Goal: Check status: Check status

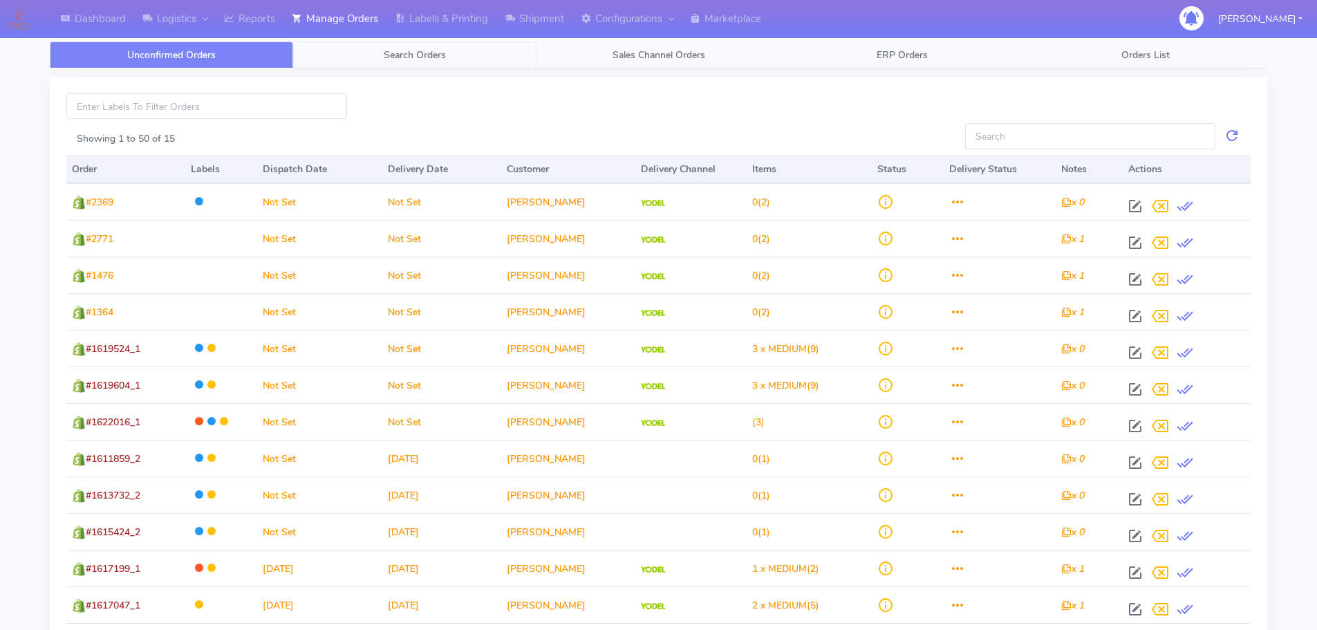
click at [412, 59] on span "Search Orders" at bounding box center [415, 54] width 62 height 13
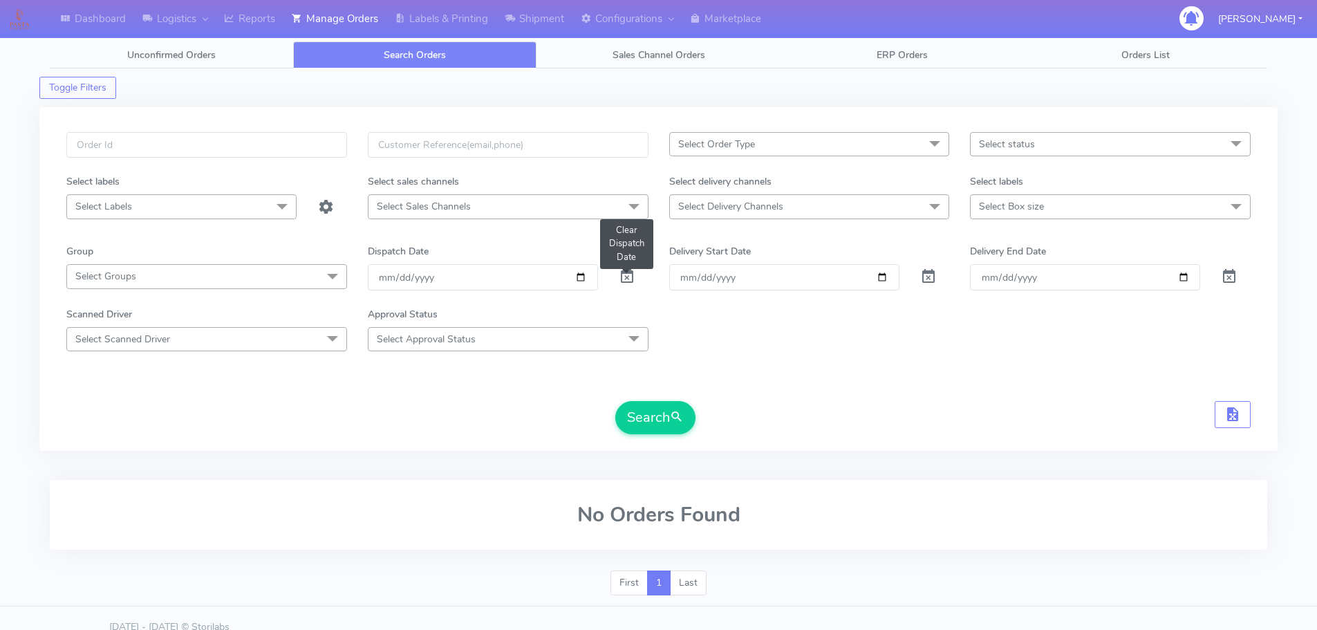
click at [625, 276] on span at bounding box center [627, 279] width 17 height 13
click at [252, 138] on input "text" at bounding box center [206, 145] width 281 height 26
paste input "1618452"
type input "1618452"
click at [615, 401] on button "Search" at bounding box center [655, 417] width 80 height 33
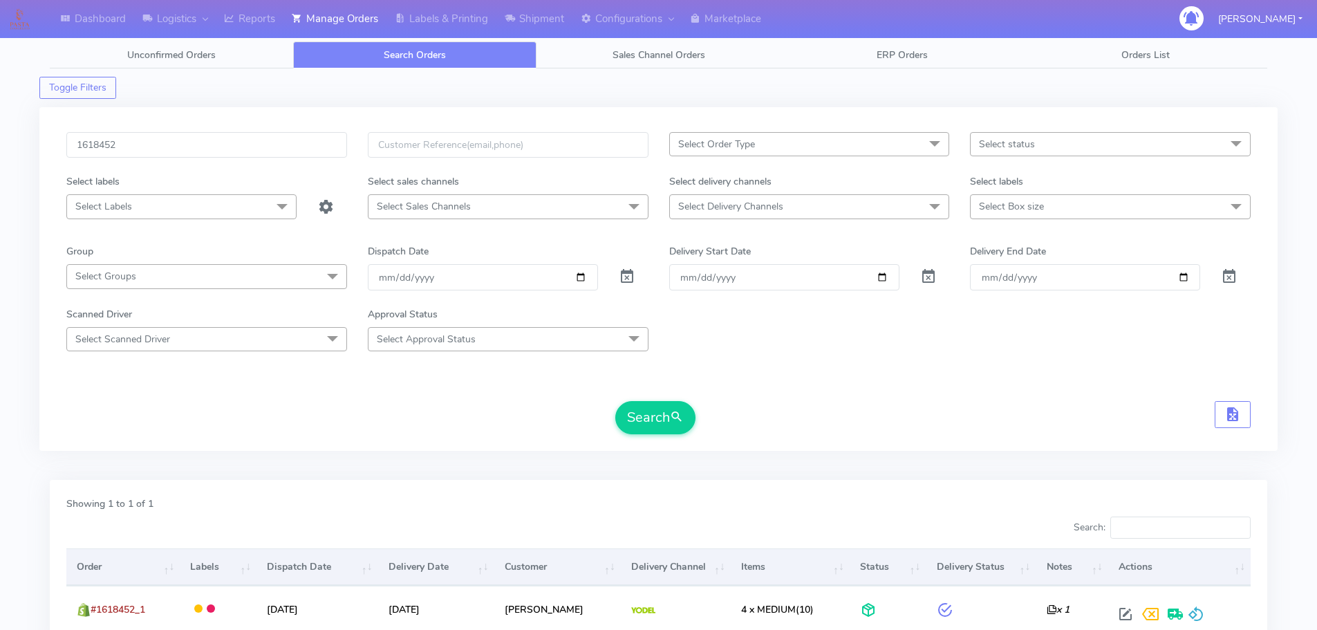
click at [980, 370] on form "1618452 Select Order Type Select All MEALS ATAVI One Off Pasta Club Gift Kit Ev…" at bounding box center [658, 283] width 1185 height 302
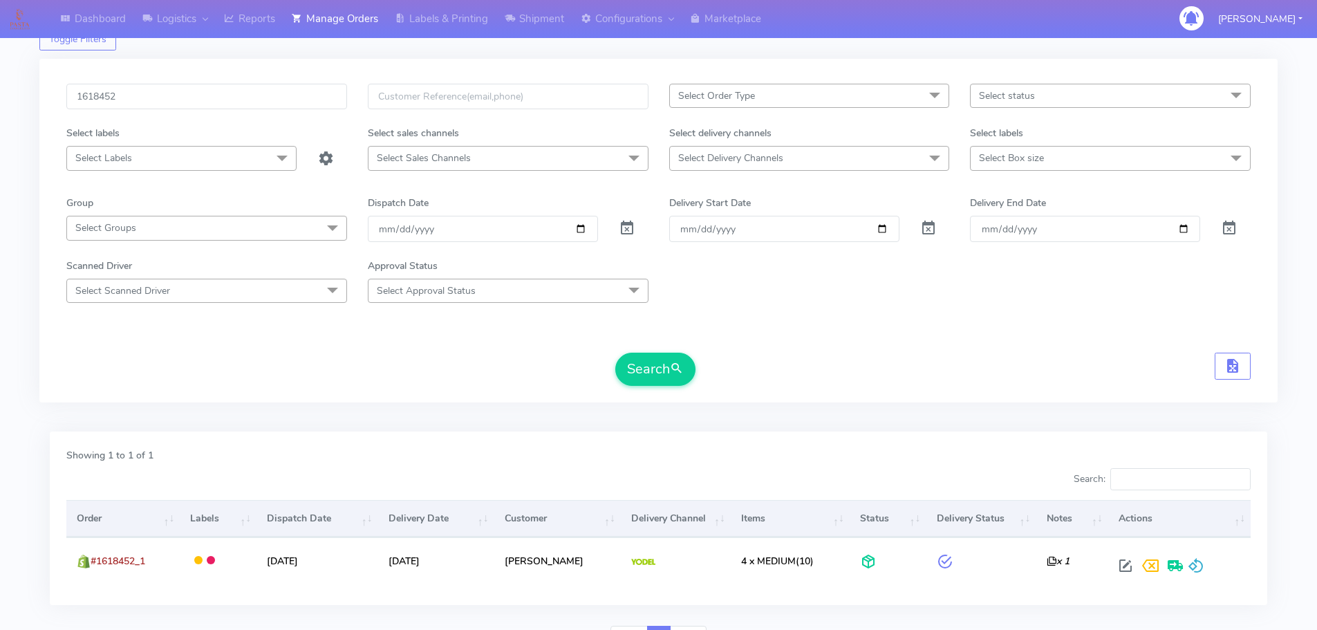
scroll to position [69, 0]
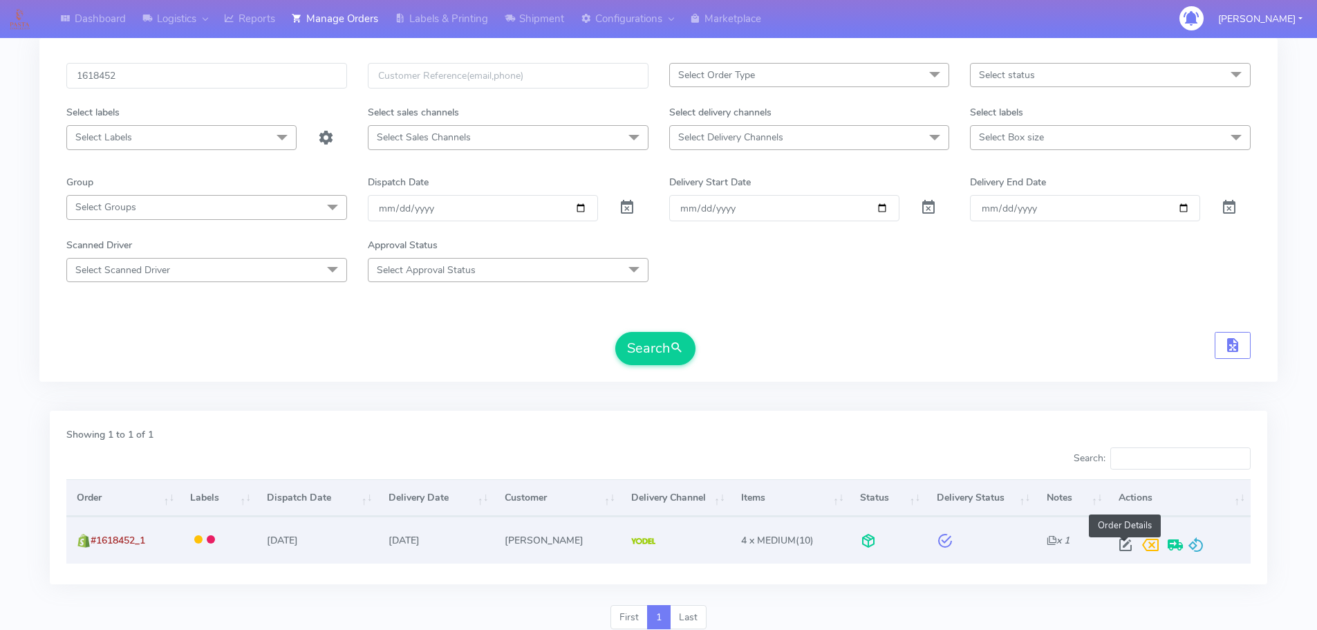
click at [1122, 545] on span at bounding box center [1125, 547] width 25 height 13
select select "5"
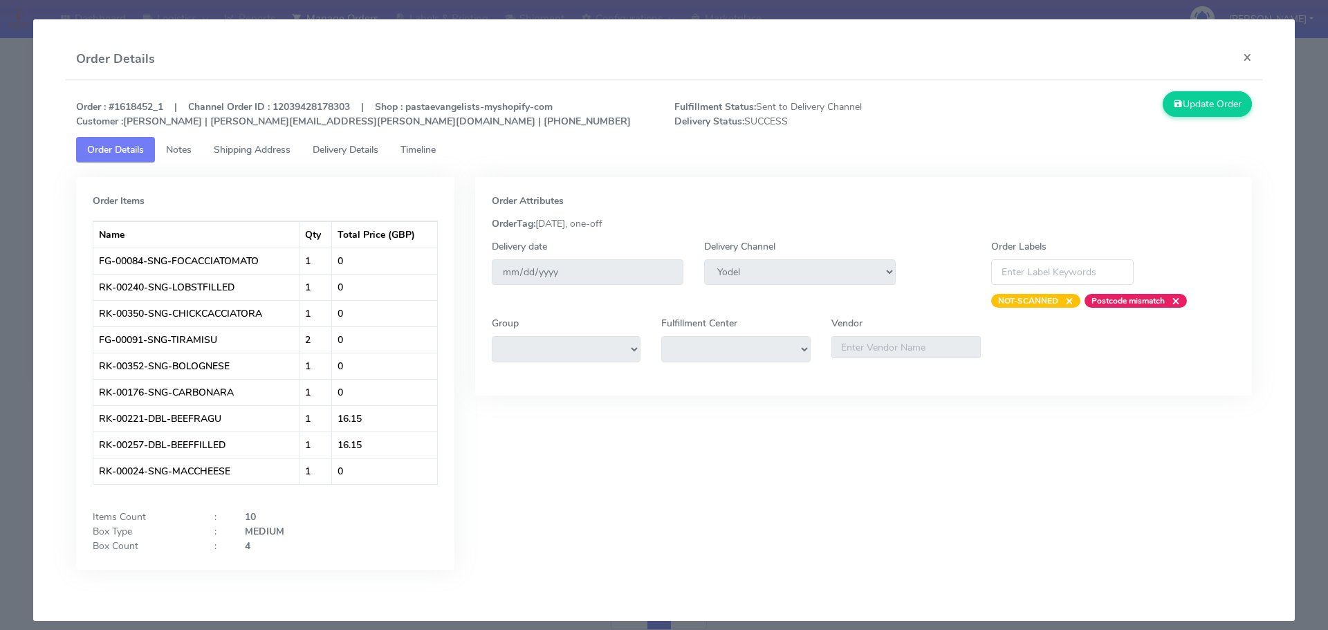
click at [362, 140] on link "Delivery Details" at bounding box center [345, 150] width 88 height 26
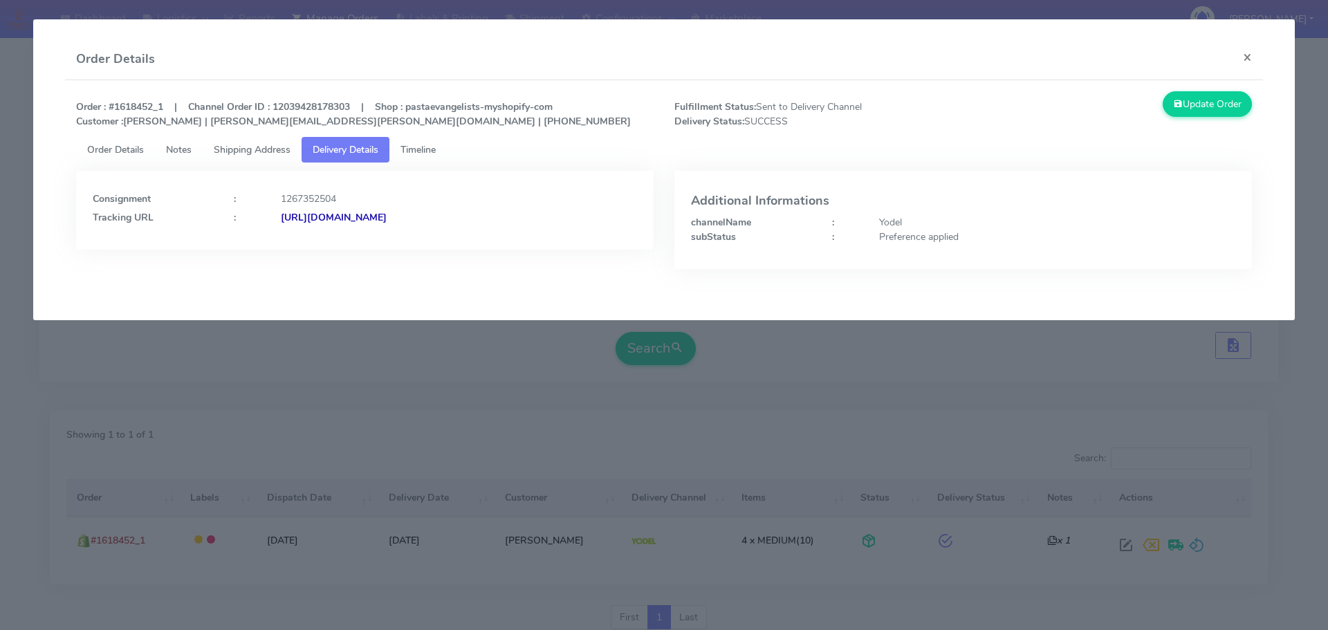
drag, startPoint x: 558, startPoint y: 225, endPoint x: 429, endPoint y: 243, distance: 129.9
click at [429, 243] on div "Consignment : 1267352504 Tracking URL : [URL][DOMAIN_NAME]" at bounding box center [364, 210] width 577 height 79
copy strong "JJD0002249960882600"
click at [425, 154] on span "Timeline" at bounding box center [417, 149] width 35 height 13
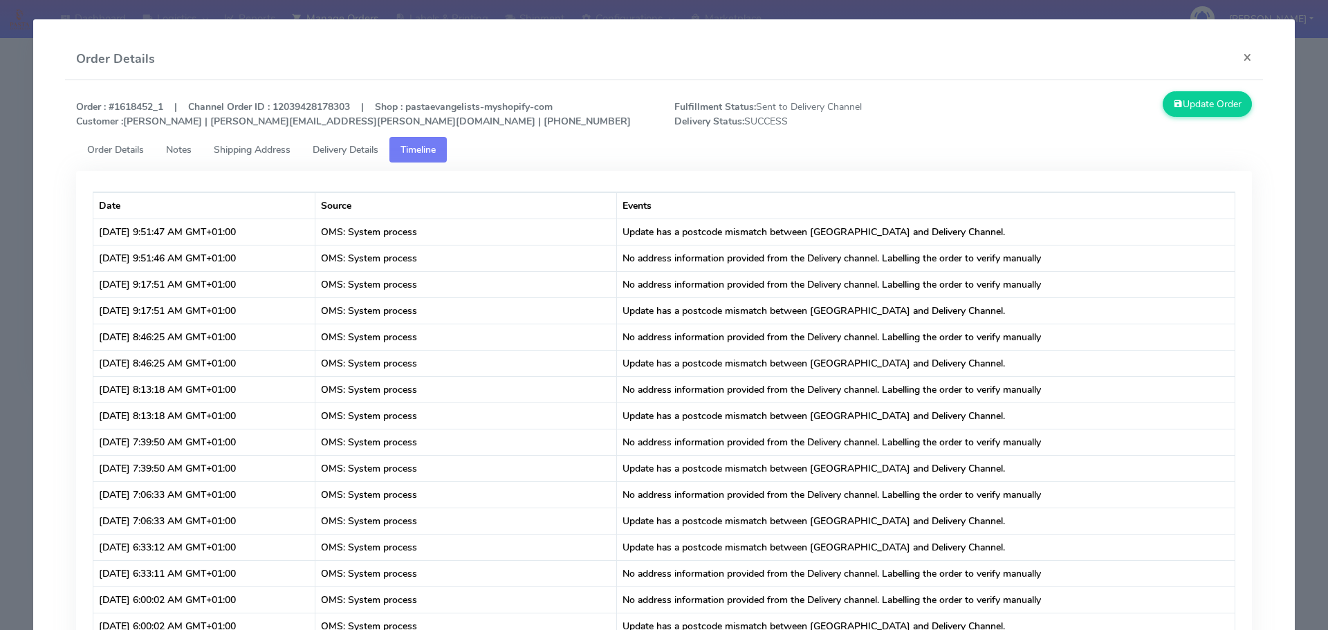
click at [362, 151] on span "Delivery Details" at bounding box center [346, 149] width 66 height 13
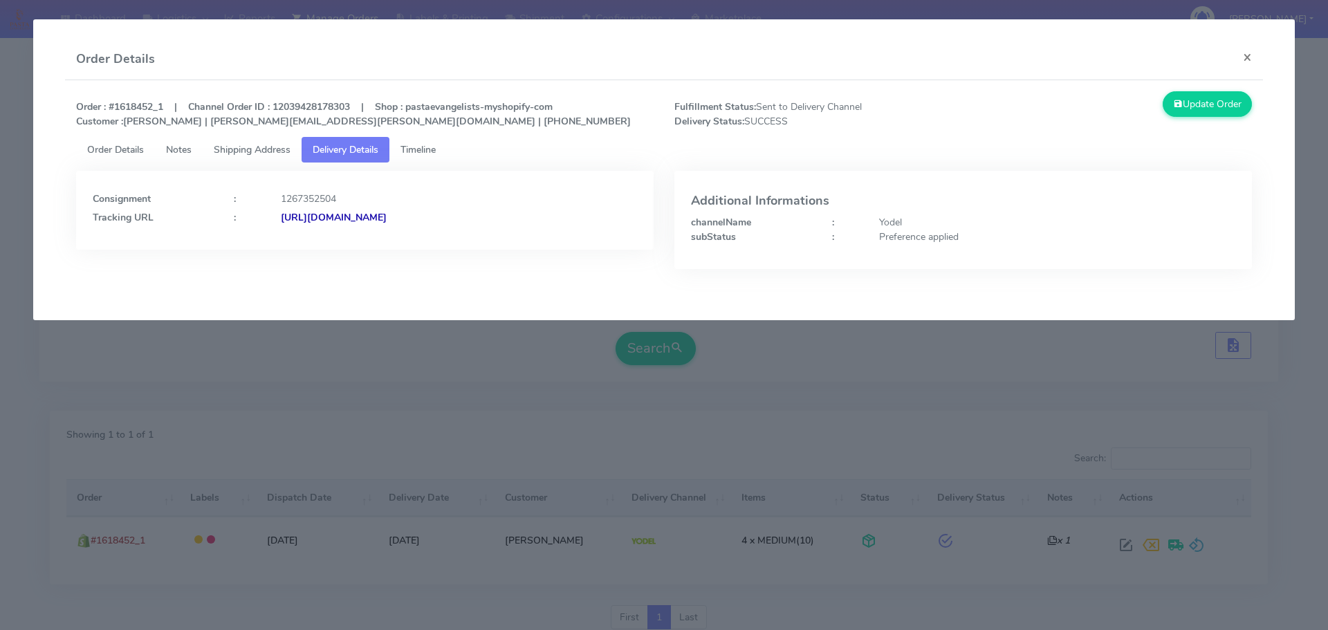
drag, startPoint x: 408, startPoint y: 405, endPoint x: 405, endPoint y: 396, distance: 10.3
click at [407, 402] on modal-container "Order Details × Order : #1618452_1 | Channel Order ID : 12039428178303 | Shop :…" at bounding box center [664, 315] width 1328 height 630
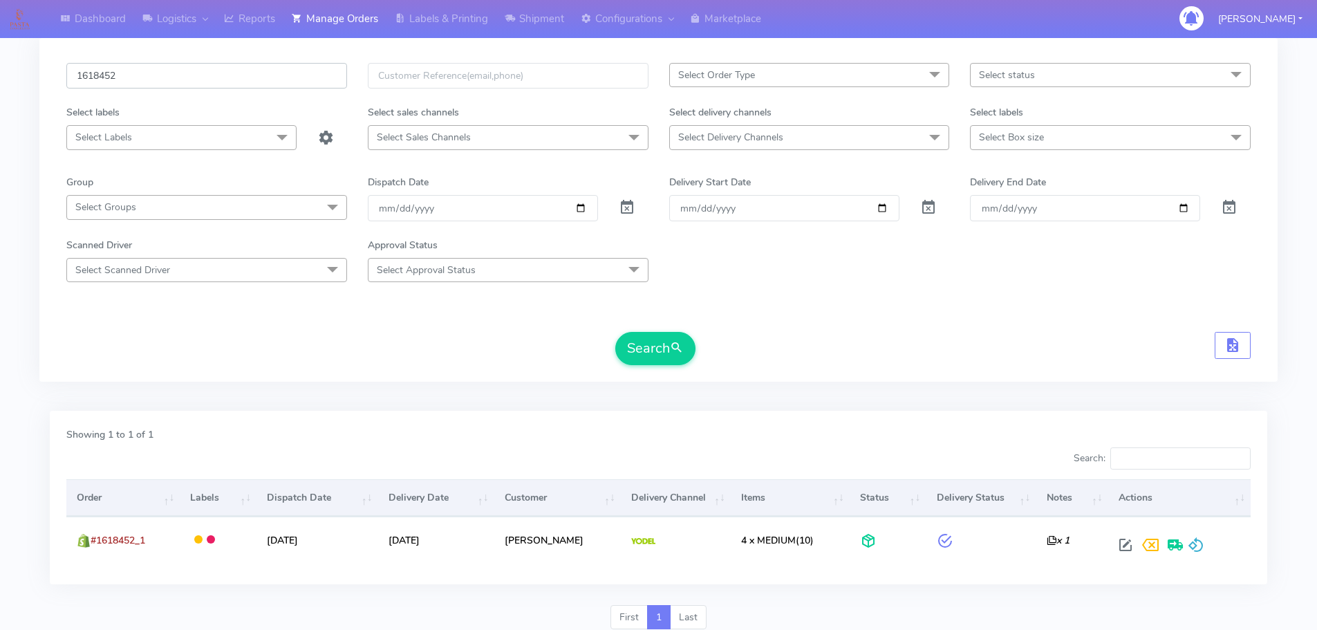
click at [281, 77] on input "1618452" at bounding box center [206, 76] width 281 height 26
paste input "9246"
type input "1619246"
click at [615, 332] on button "Search" at bounding box center [655, 348] width 80 height 33
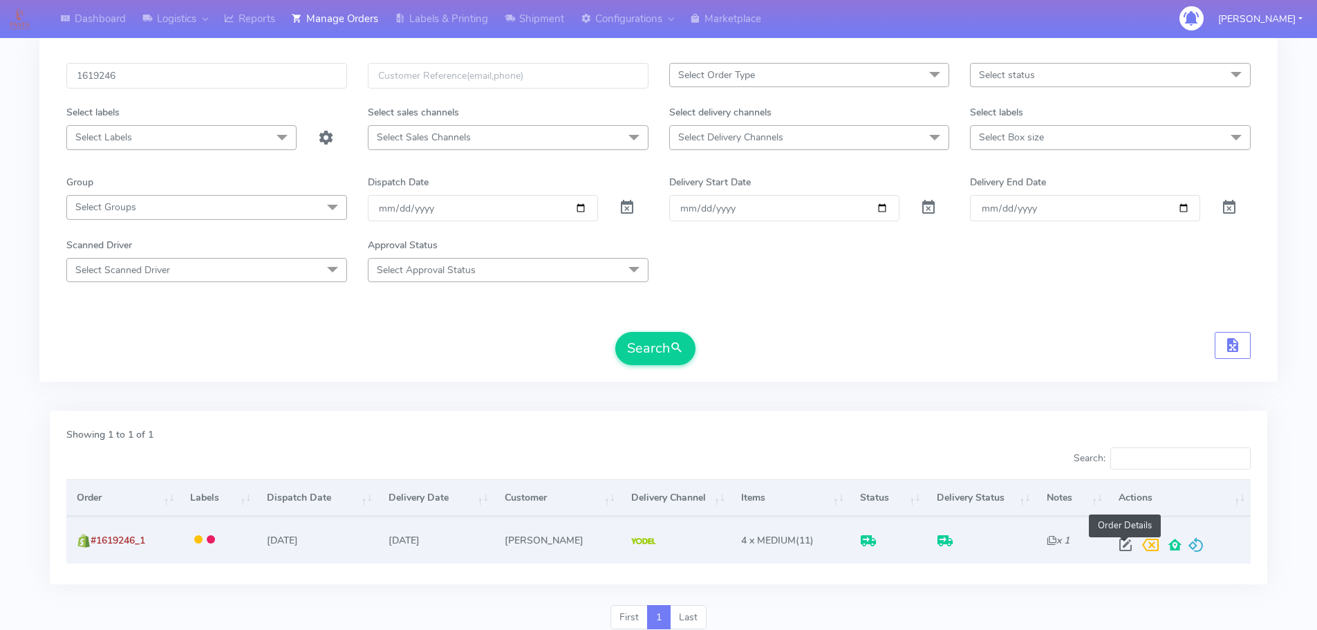
click at [1124, 548] on span at bounding box center [1125, 547] width 25 height 13
select select "5"
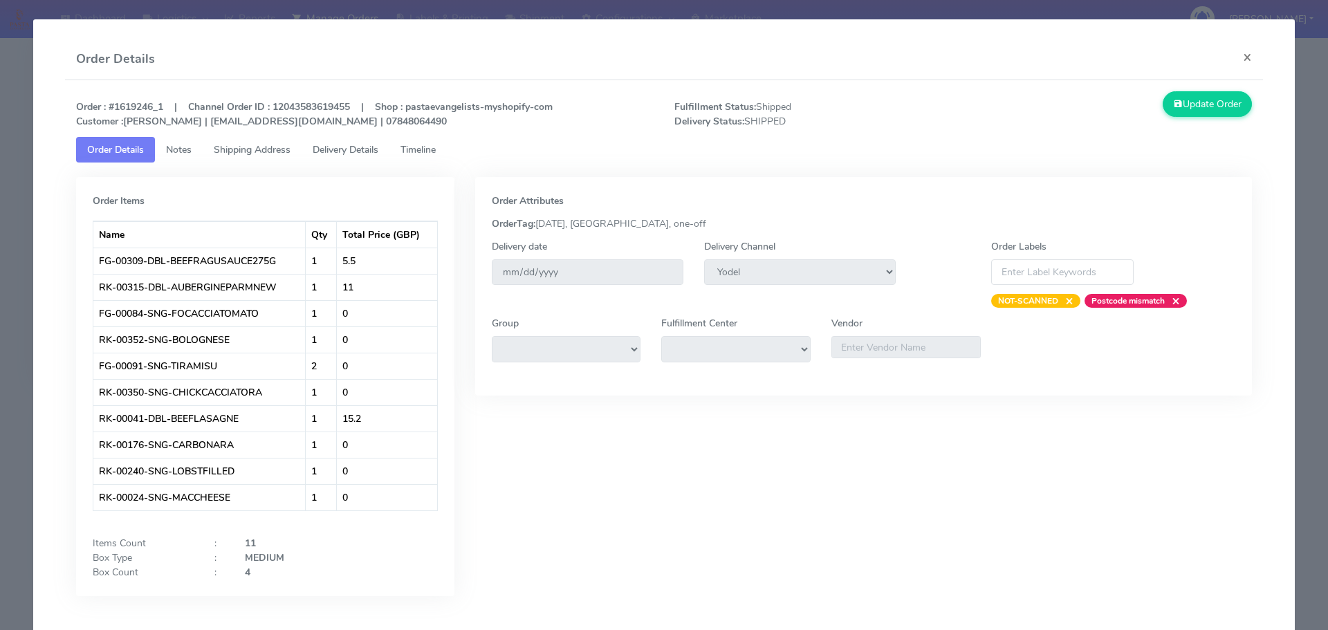
click at [352, 151] on span "Delivery Details" at bounding box center [346, 149] width 66 height 13
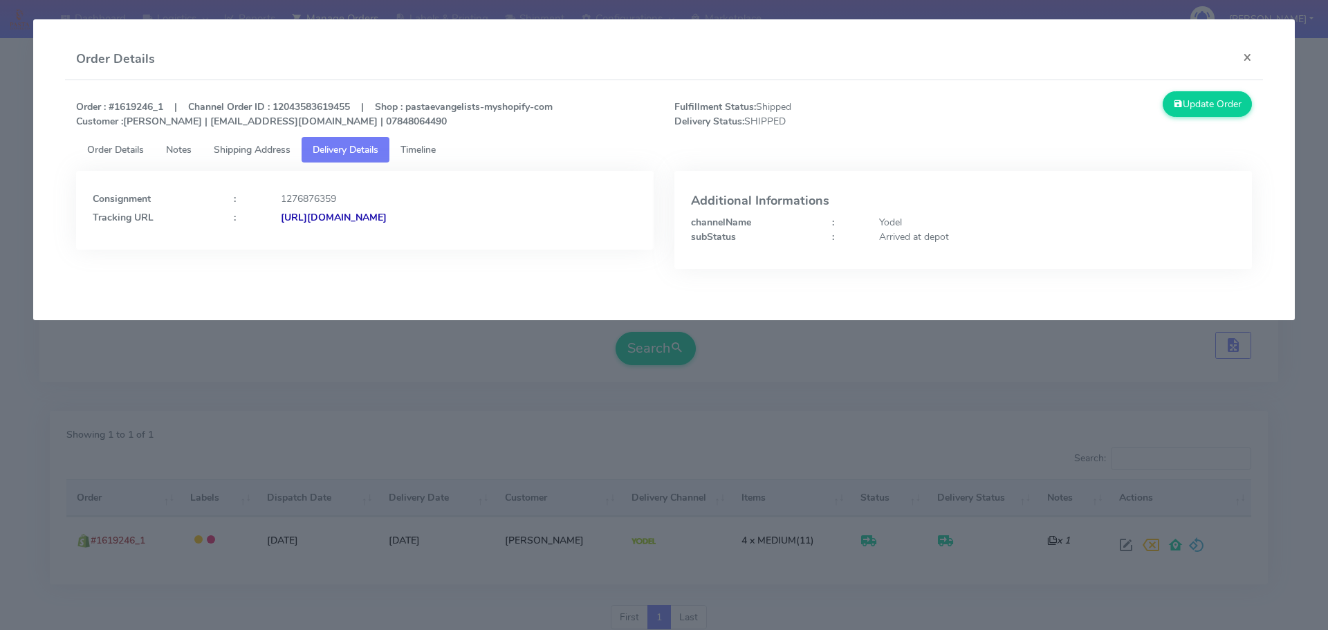
drag, startPoint x: 580, startPoint y: 228, endPoint x: 429, endPoint y: 244, distance: 151.7
click at [429, 244] on div "Consignment : 1276876359 Tracking URL : [URL][DOMAIN_NAME]" at bounding box center [364, 210] width 577 height 79
copy strong "JJD0002249960888180"
click at [568, 397] on modal-container "Order Details × Order : #1619246_1 | Channel Order ID : 12043583619455 | Shop :…" at bounding box center [664, 315] width 1328 height 630
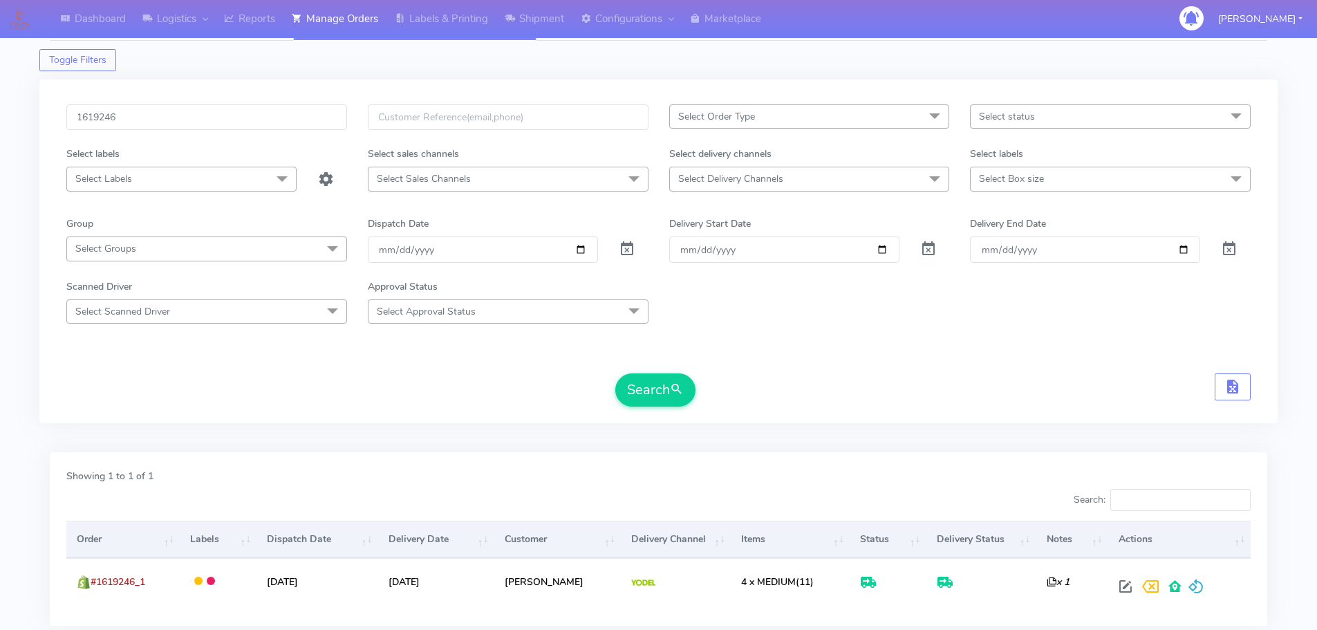
scroll to position [0, 0]
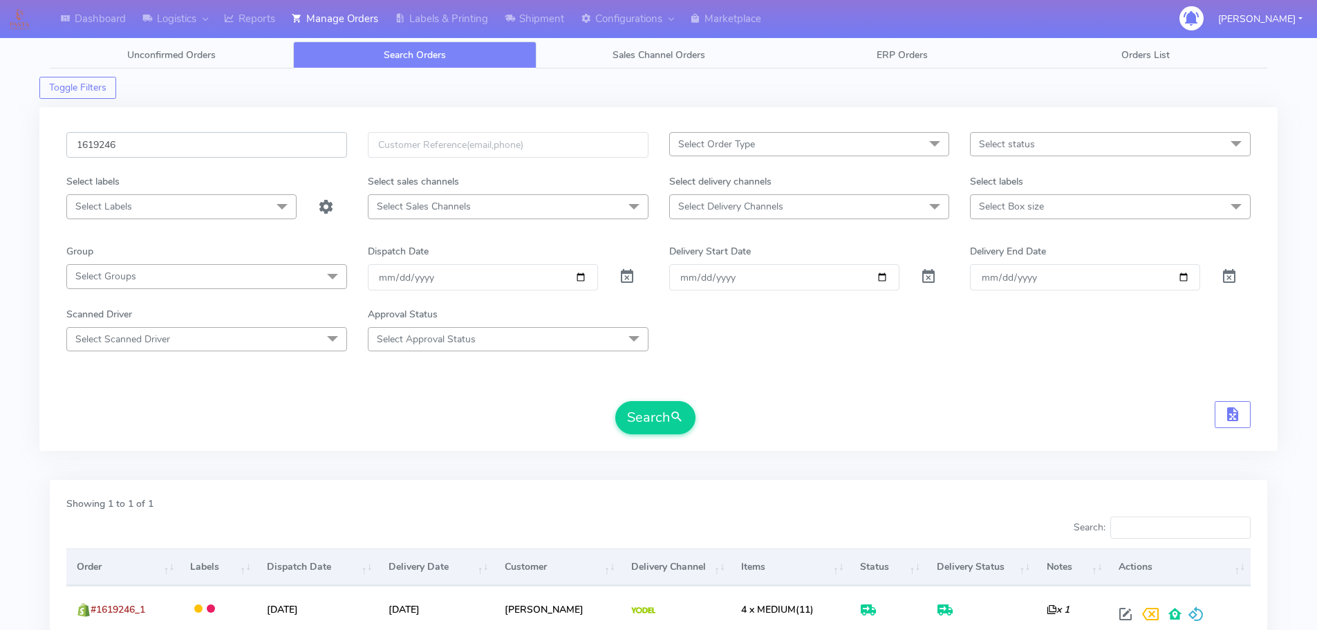
click at [281, 139] on input "1619246" at bounding box center [206, 145] width 281 height 26
paste input "21258"
type input "1621258"
click at [615, 401] on button "Search" at bounding box center [655, 417] width 80 height 33
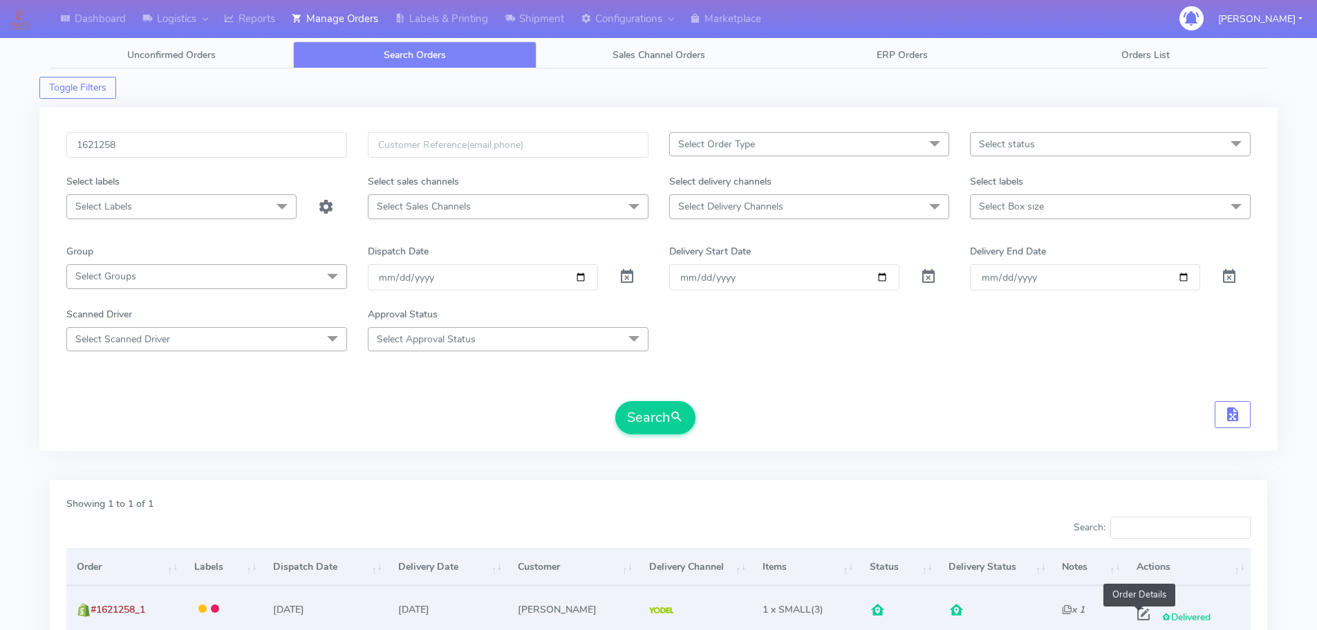
click at [1140, 612] on span at bounding box center [1143, 617] width 25 height 13
select select "5"
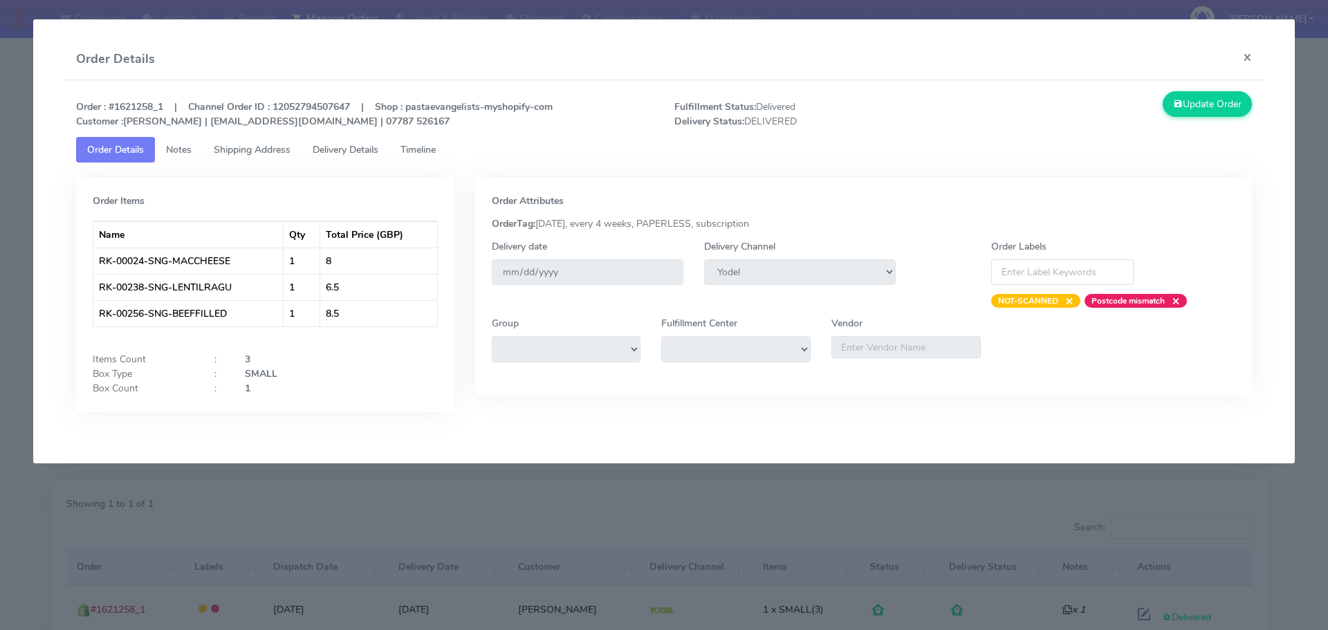
click at [1, 207] on modal-container "Order Details × Order : #1621258_1 | Channel Order ID : 12052794507647 | Shop :…" at bounding box center [664, 315] width 1328 height 630
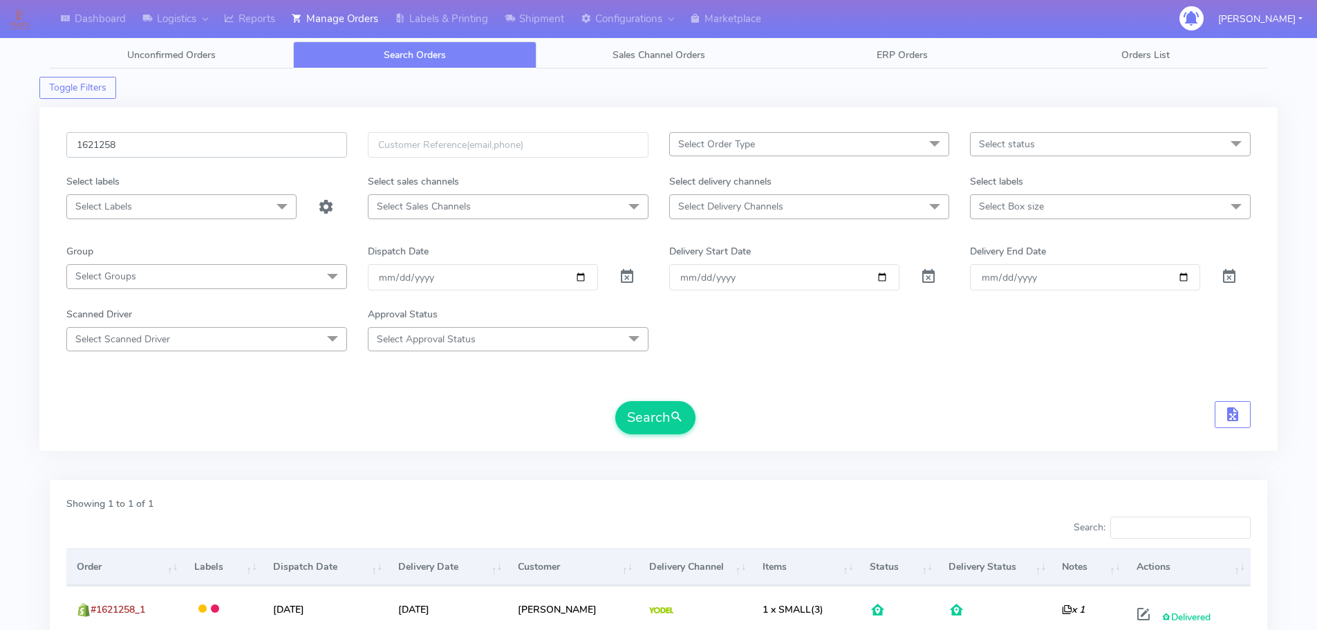
click at [296, 146] on input "1621258" at bounding box center [206, 145] width 281 height 26
paste input "17489"
type input "1617489"
click at [615, 401] on button "Search" at bounding box center [655, 417] width 80 height 33
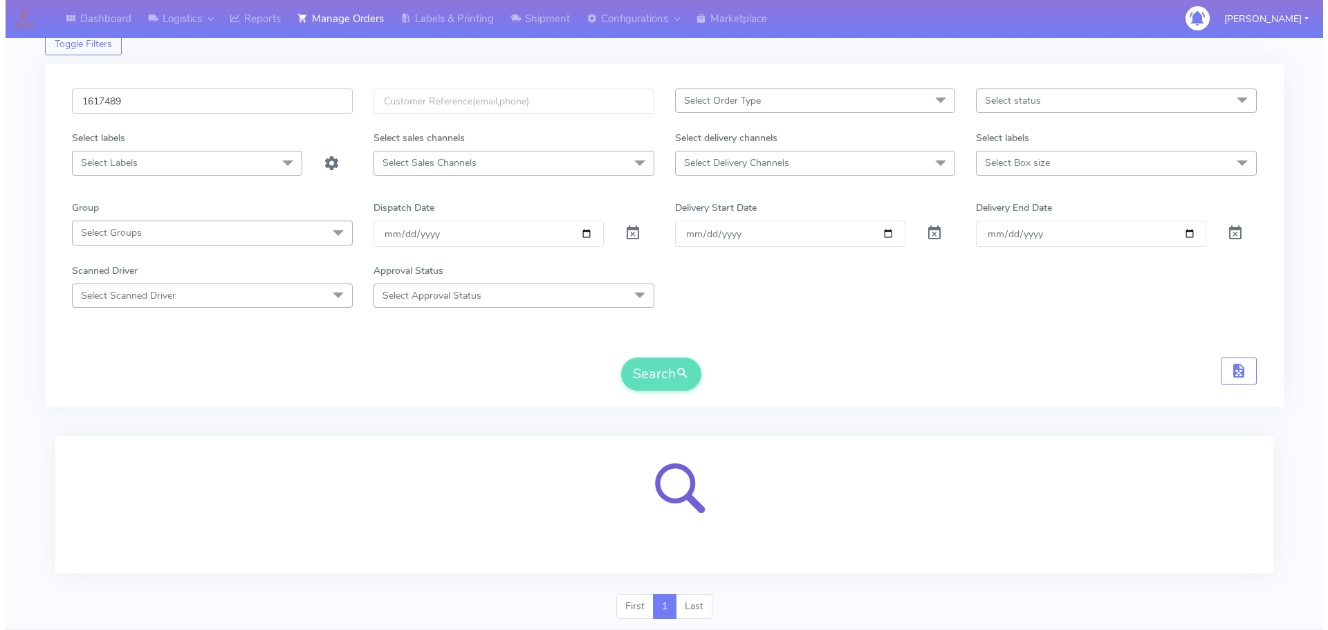
scroll to position [85, 0]
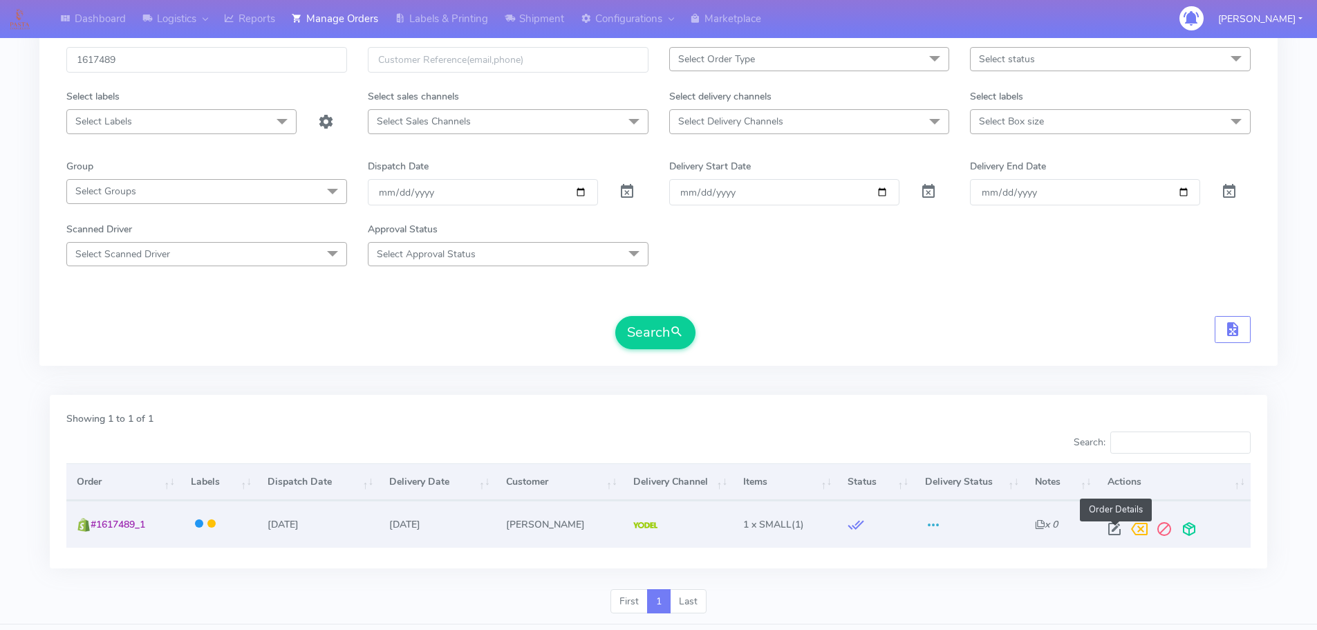
click at [1114, 532] on span at bounding box center [1114, 532] width 25 height 13
select select "5"
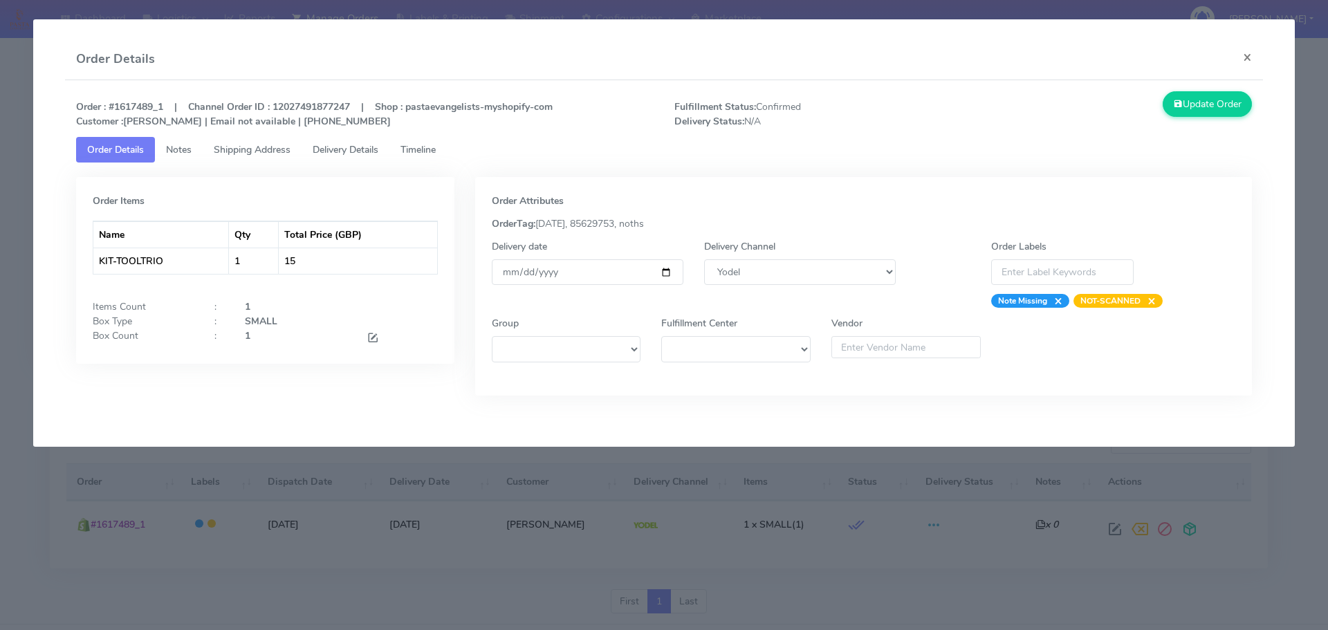
click at [418, 138] on link "Timeline" at bounding box center [417, 150] width 57 height 26
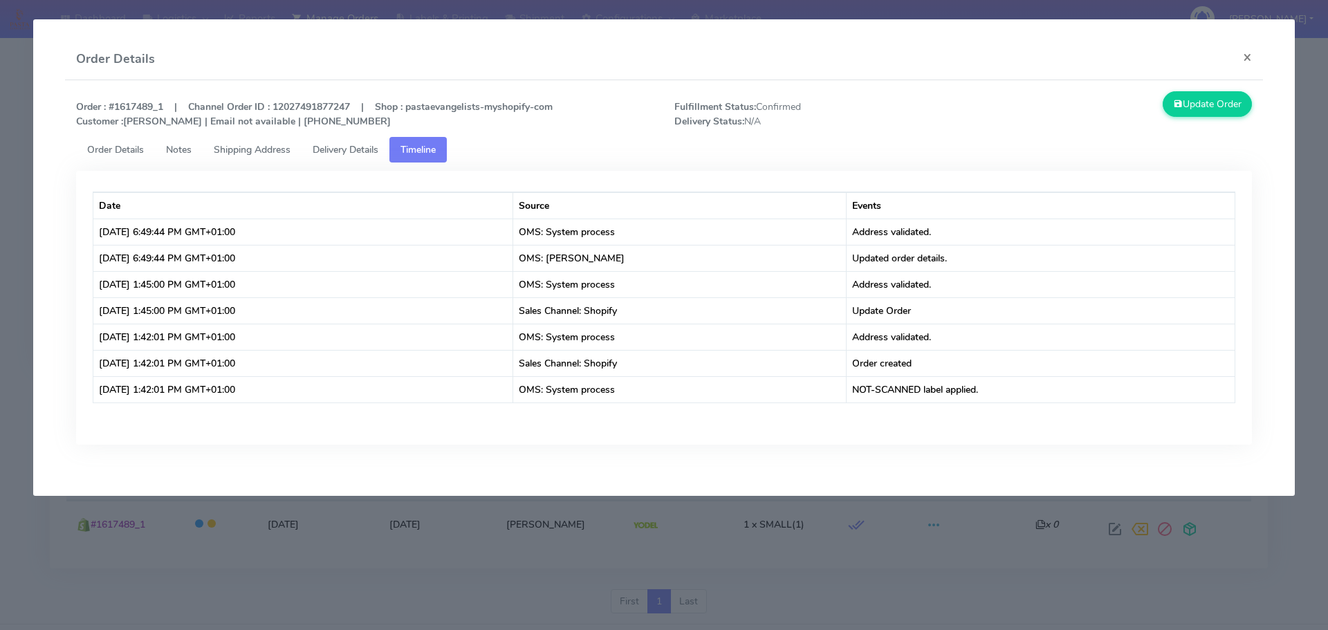
click at [349, 519] on modal-container "Order Details × Order : #1617489_1 | Channel Order ID : 12027491877247 | Shop :…" at bounding box center [664, 315] width 1328 height 630
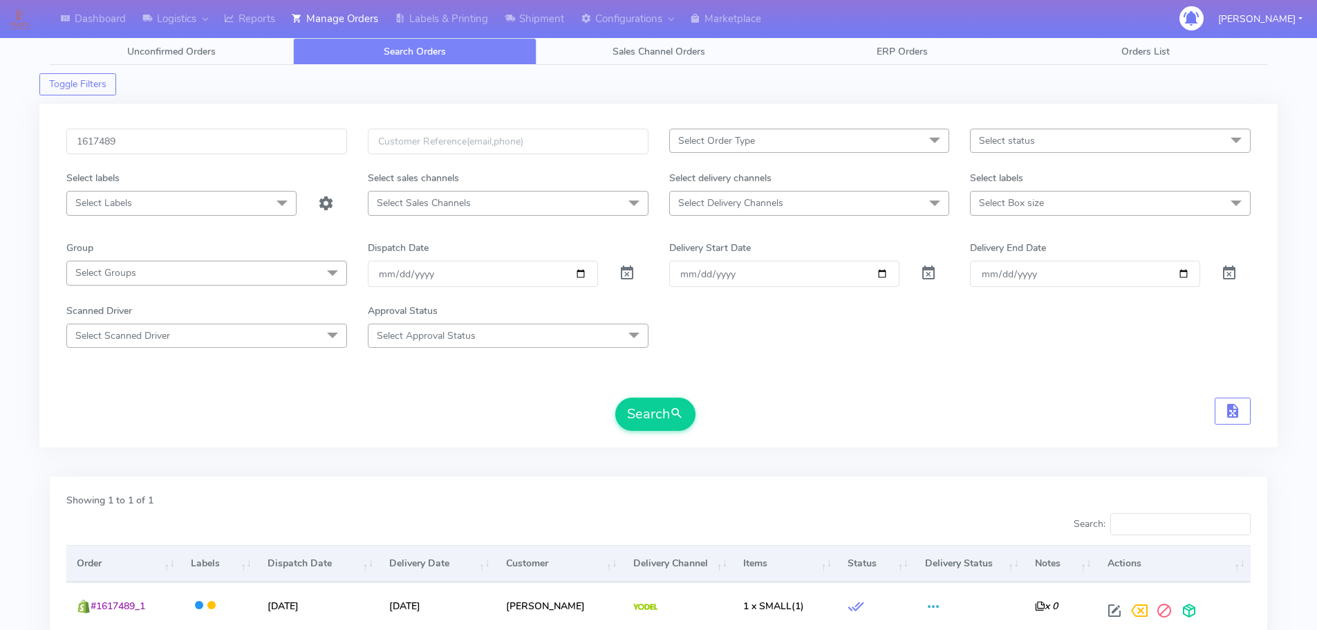
scroll to position [0, 0]
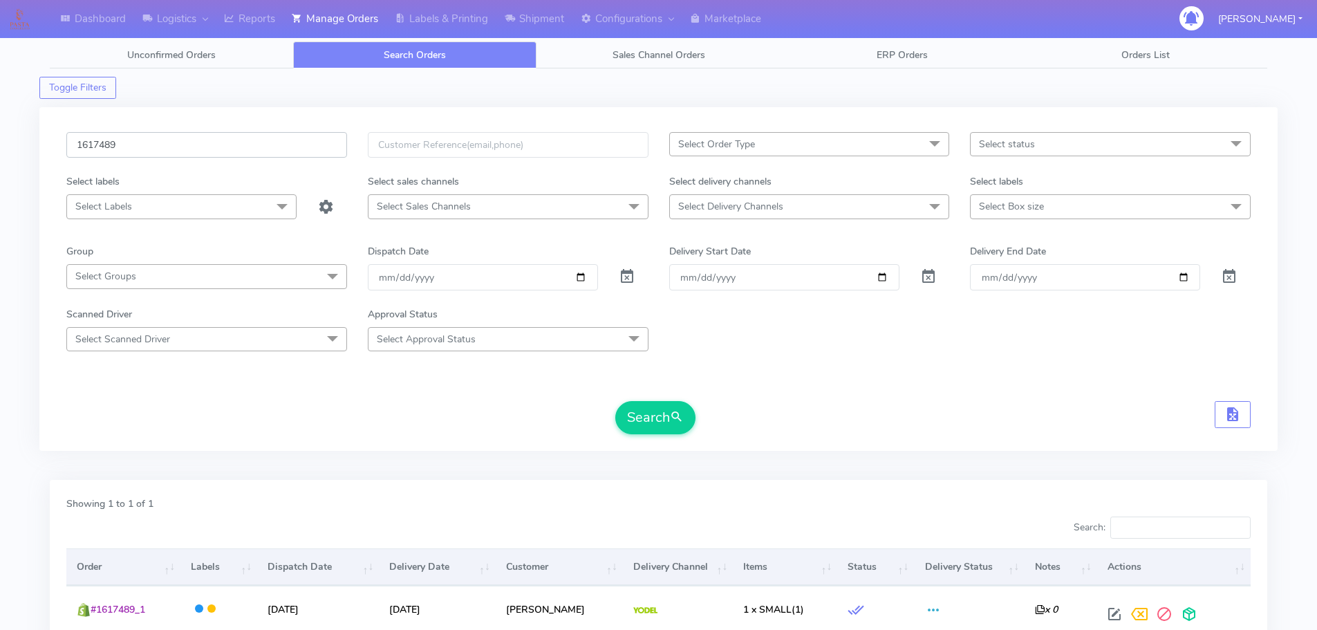
click at [301, 149] on input "1617489" at bounding box center [206, 145] width 281 height 26
paste input "9291"
type input "1619291"
click at [615, 401] on button "Search" at bounding box center [655, 417] width 80 height 33
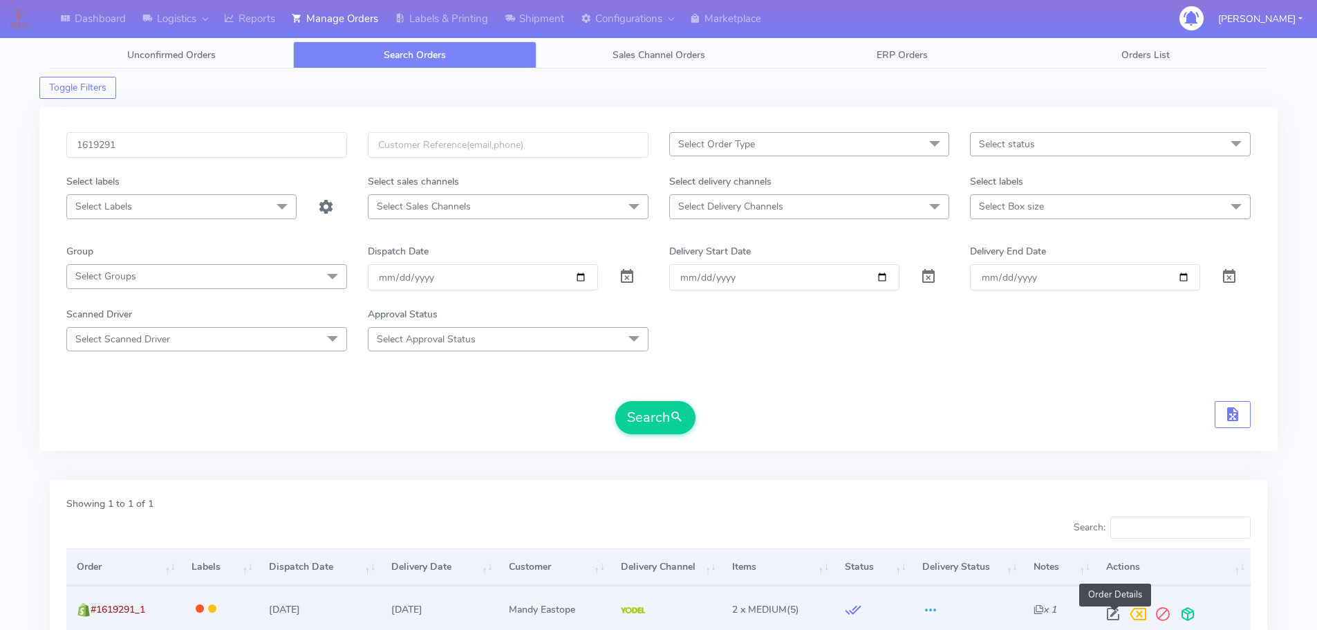
click at [1114, 611] on span at bounding box center [1113, 617] width 25 height 13
select select "5"
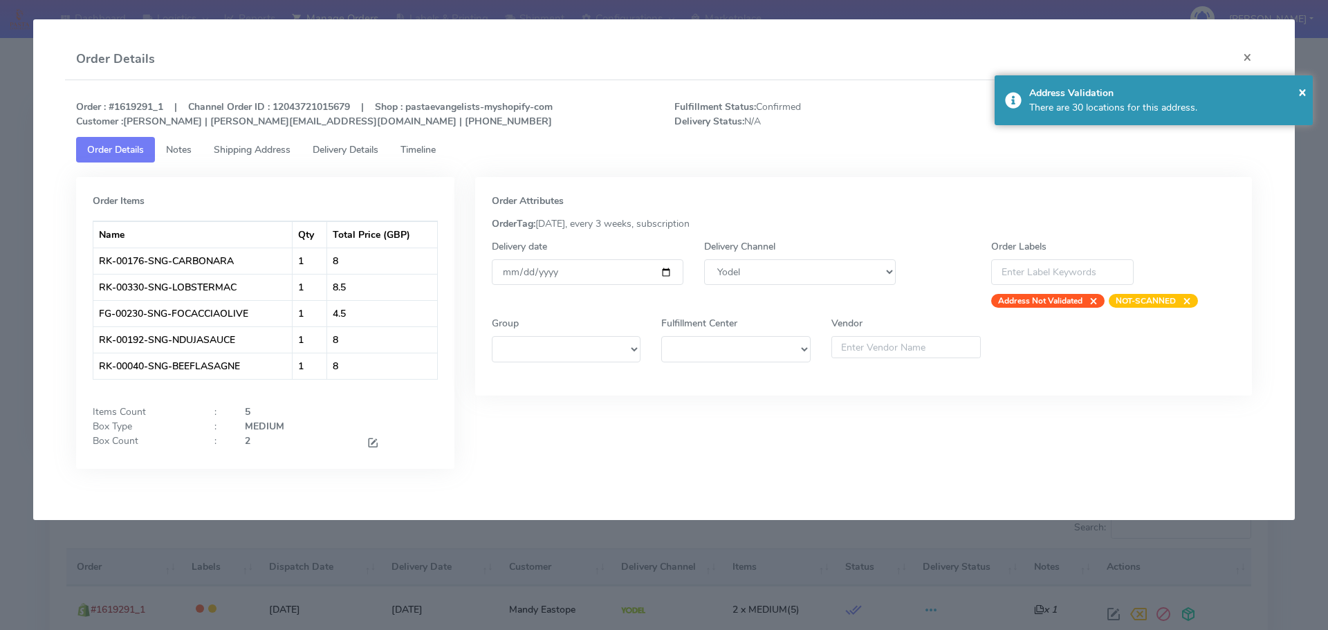
click at [887, 530] on modal-container "Order Details × Order : #1619291_1 | Channel Order ID : 12043721015679 | Shop :…" at bounding box center [664, 315] width 1328 height 630
